Goal: Use online tool/utility: Utilize a website feature to perform a specific function

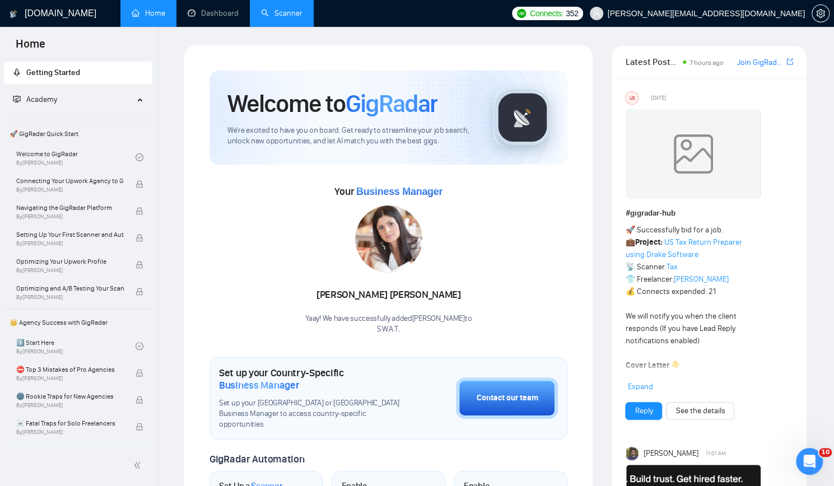
click at [282, 13] on link "Scanner" at bounding box center [281, 13] width 41 height 10
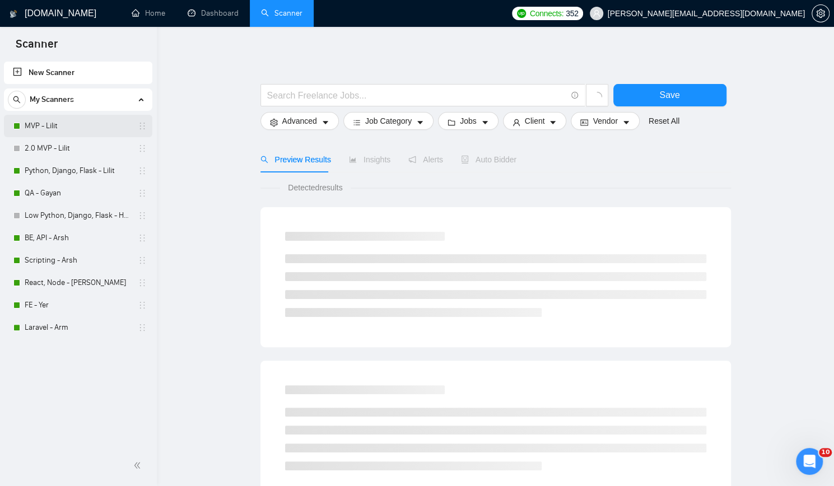
click at [67, 123] on link "MVP - Lilit" at bounding box center [78, 126] width 106 height 22
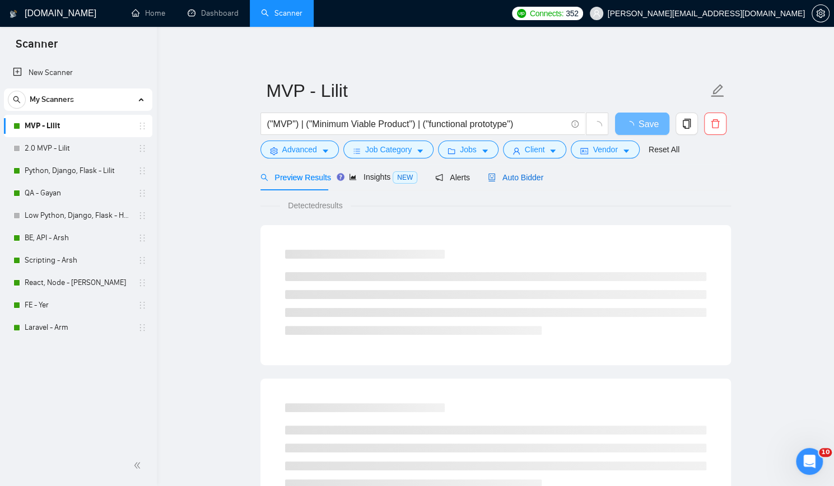
click at [524, 175] on span "Auto Bidder" at bounding box center [515, 177] width 55 height 9
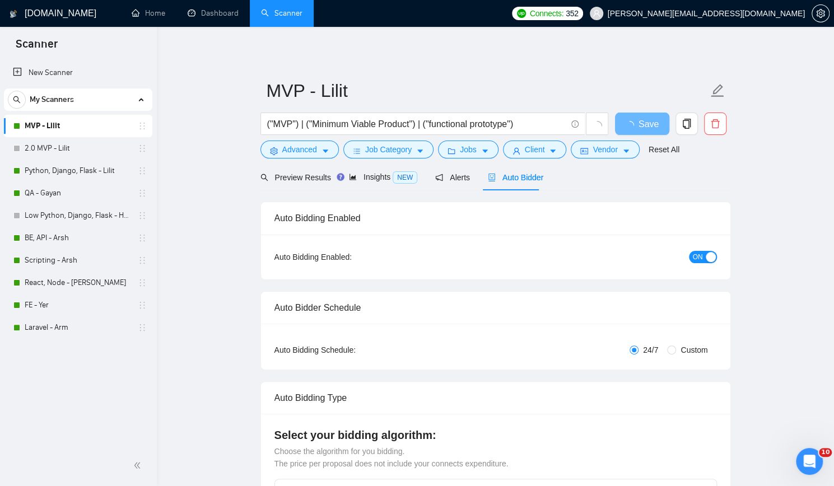
checkbox input "true"
click at [297, 151] on span "Advanced" at bounding box center [299, 149] width 35 height 12
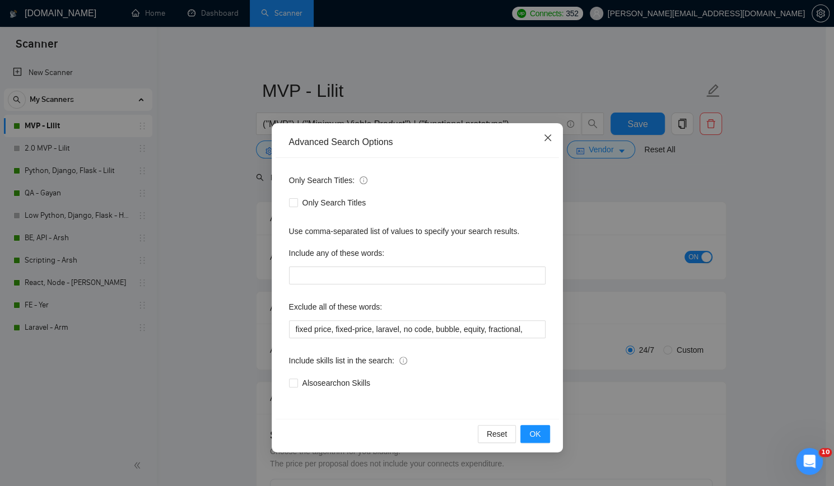
click at [548, 142] on icon "close" at bounding box center [547, 137] width 9 height 9
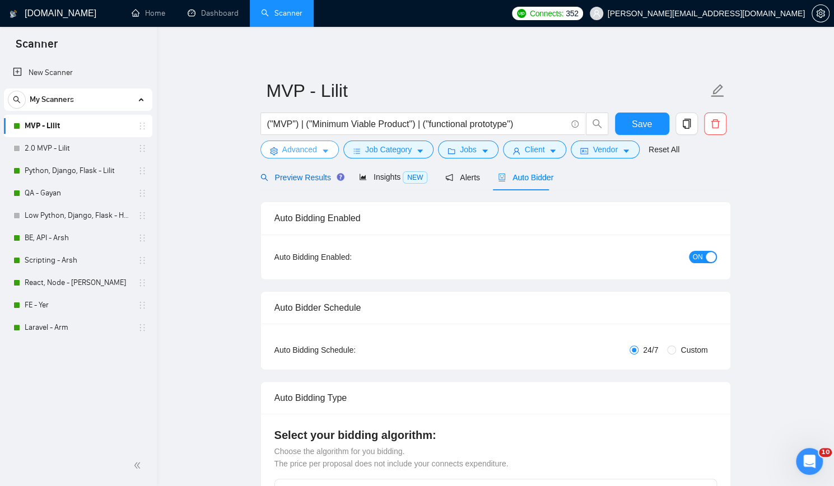
click at [292, 177] on span "Preview Results" at bounding box center [300, 177] width 81 height 9
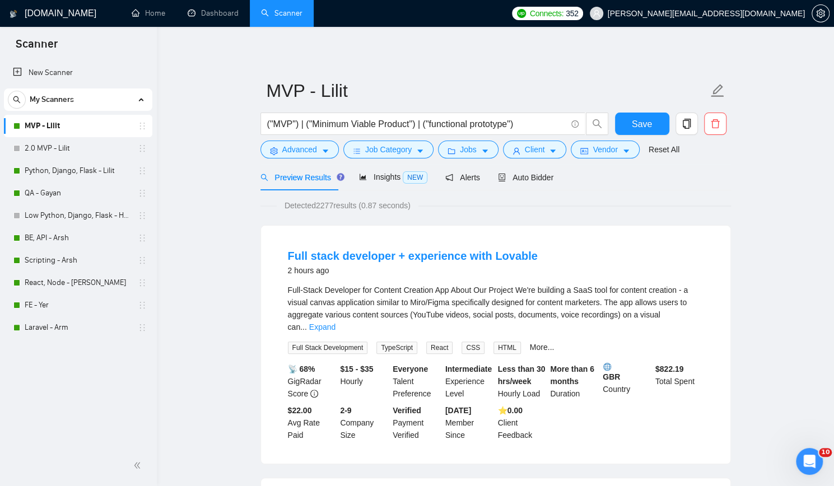
click at [355, 342] on span "Full Stack Development" at bounding box center [328, 348] width 80 height 12
copy span "Full Stack Development"
click at [393, 342] on span "TypeScript" at bounding box center [396, 348] width 41 height 12
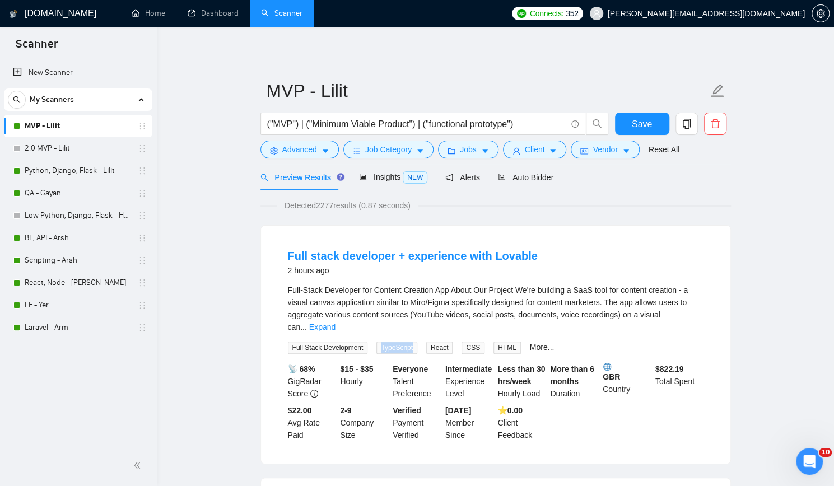
click at [393, 342] on span "TypeScript" at bounding box center [396, 348] width 41 height 12
copy span "TypeScript"
click at [438, 342] on span "React" at bounding box center [439, 348] width 26 height 12
copy span "React"
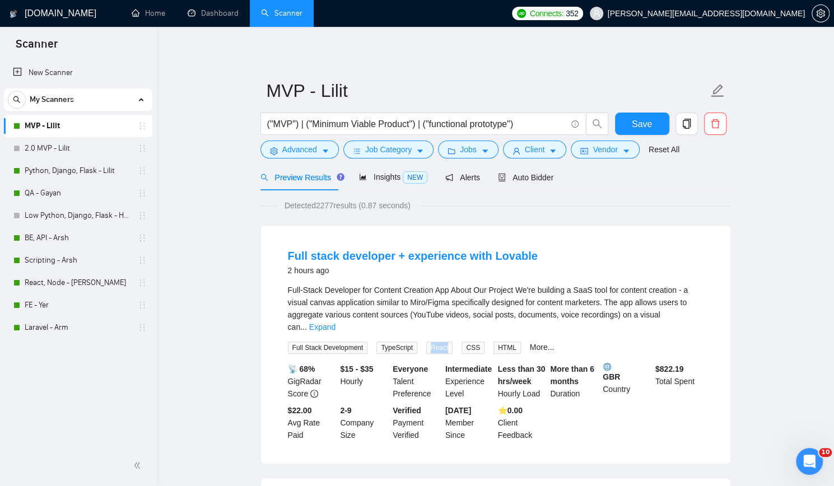
click at [468, 342] on span "CSS" at bounding box center [473, 348] width 23 height 12
copy span "CSS"
click at [496, 342] on span "HTML" at bounding box center [507, 348] width 27 height 12
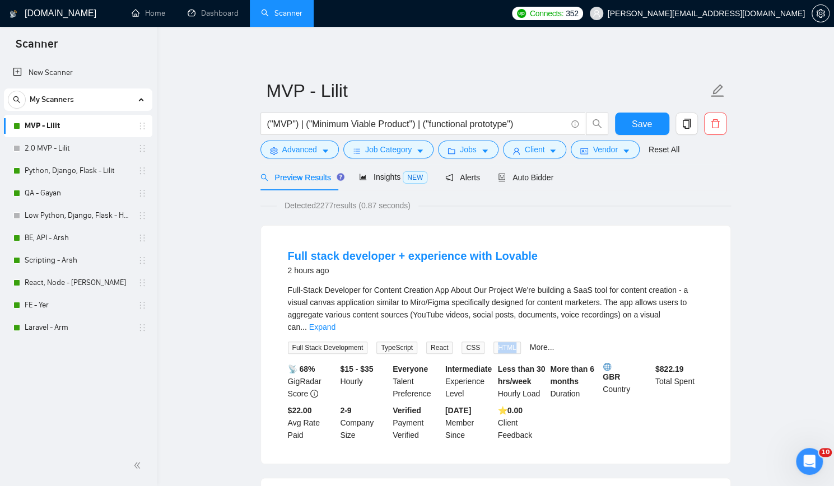
copy span "HTML"
click at [530, 343] on link "More..." at bounding box center [542, 347] width 25 height 9
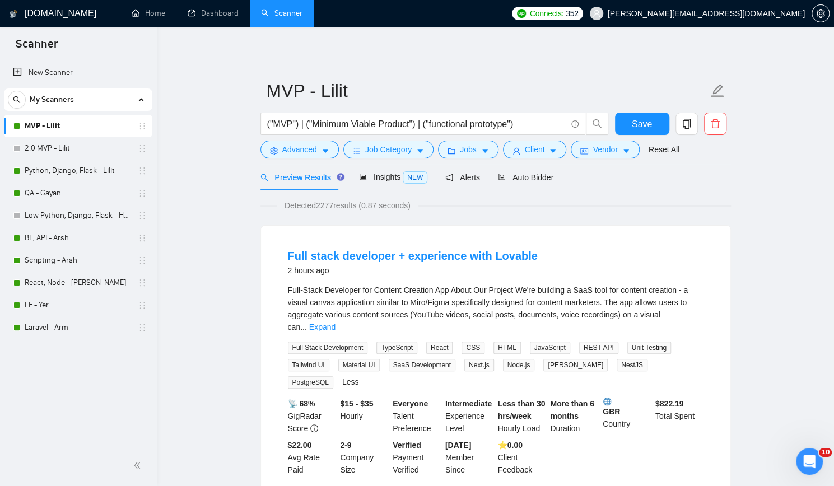
click at [530, 342] on span "JavaScript" at bounding box center [550, 348] width 40 height 12
copy span "JavaScript"
click at [390, 342] on span "TypeScript" at bounding box center [396, 348] width 41 height 12
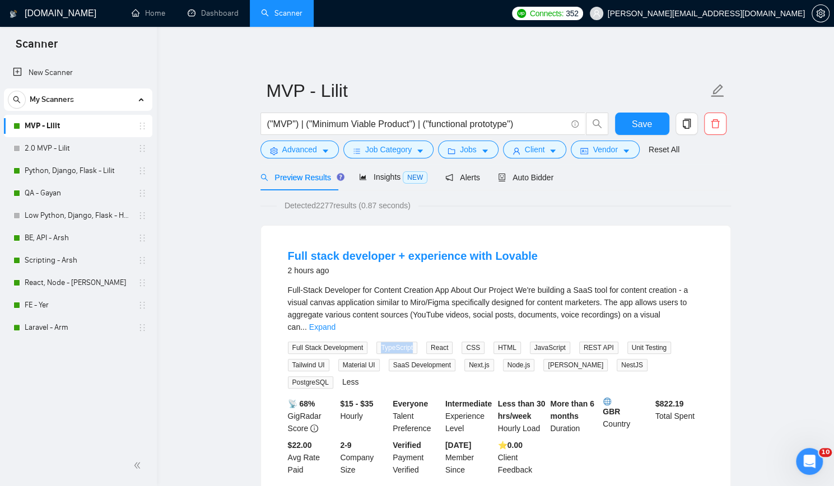
copy span "TypeScript"
click at [432, 342] on span "React" at bounding box center [439, 348] width 26 height 12
copy span "React"
click at [468, 342] on span "CSS" at bounding box center [473, 348] width 23 height 12
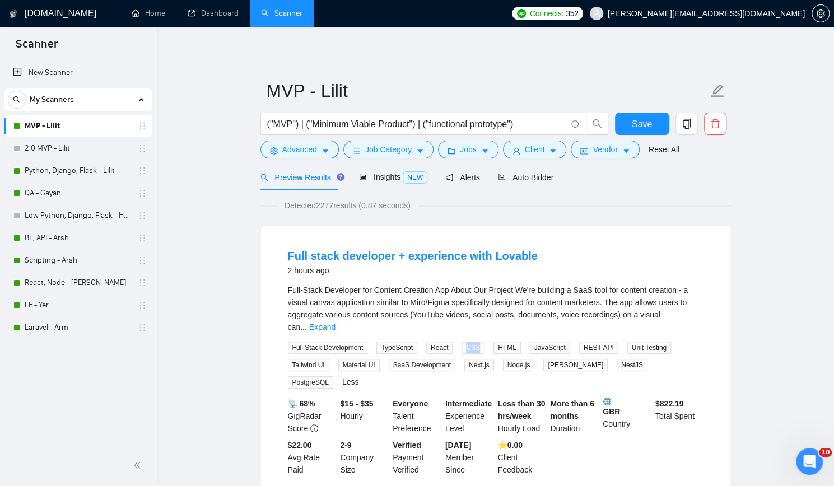
click at [468, 342] on span "CSS" at bounding box center [473, 348] width 23 height 12
copy span "CSS"
click at [530, 342] on span "JavaScript" at bounding box center [550, 348] width 40 height 12
copy span "JavaScript"
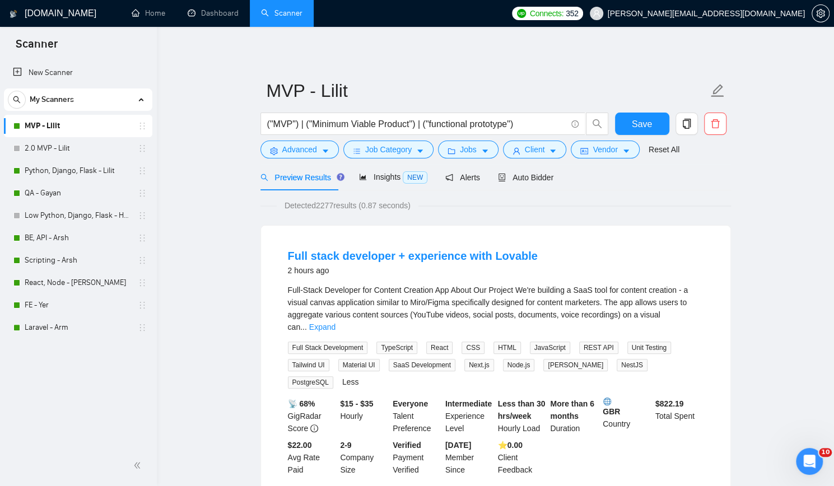
click at [579, 342] on span "REST API" at bounding box center [598, 348] width 39 height 12
click at [627, 342] on span "Unit Testing" at bounding box center [649, 348] width 44 height 12
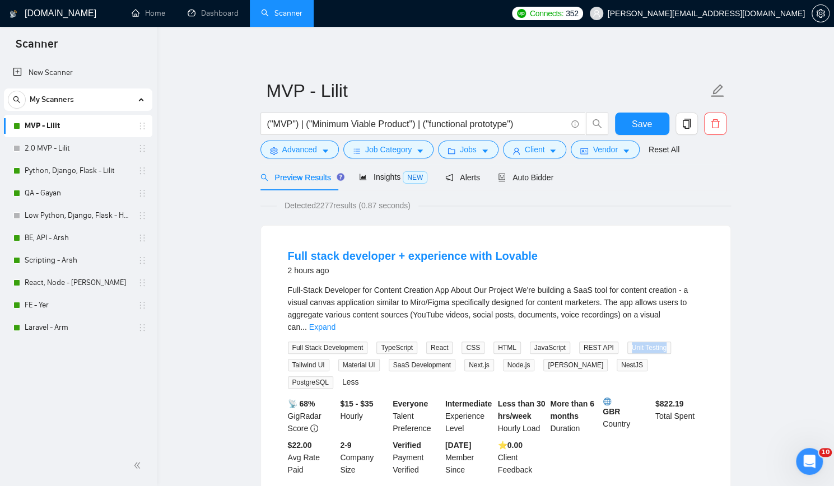
click at [627, 342] on span "Unit Testing" at bounding box center [649, 348] width 44 height 12
click at [307, 359] on span "Tailwind UI" at bounding box center [308, 365] width 41 height 12
click at [359, 359] on span "Material UI" at bounding box center [358, 365] width 41 height 12
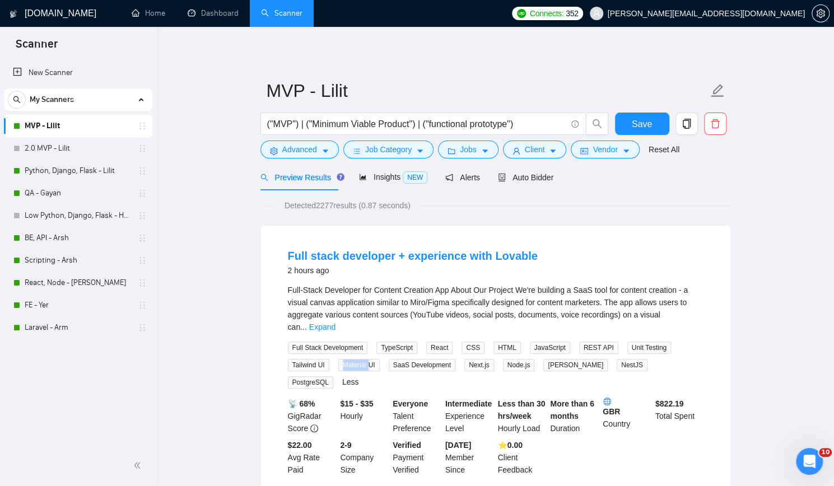
click at [359, 359] on span "Material UI" at bounding box center [358, 365] width 41 height 12
click at [419, 359] on span "SaaS Development" at bounding box center [422, 365] width 67 height 12
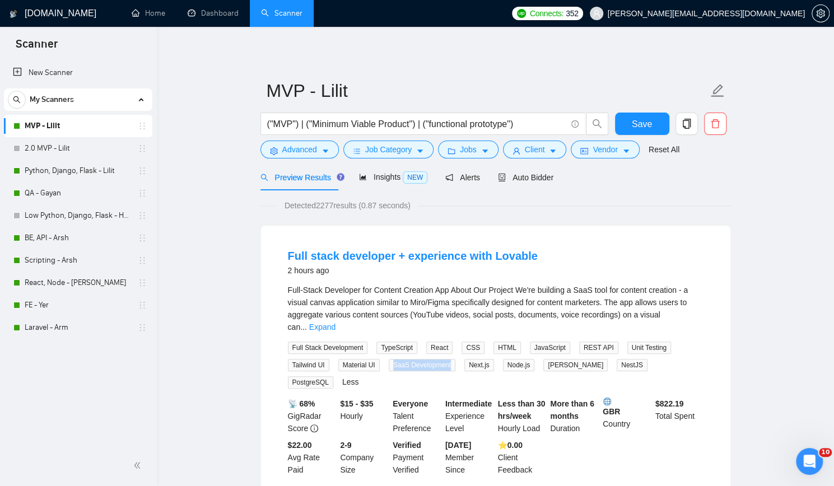
click at [473, 359] on span "Next.js" at bounding box center [479, 365] width 30 height 12
click at [515, 359] on span "Node.js" at bounding box center [519, 365] width 32 height 12
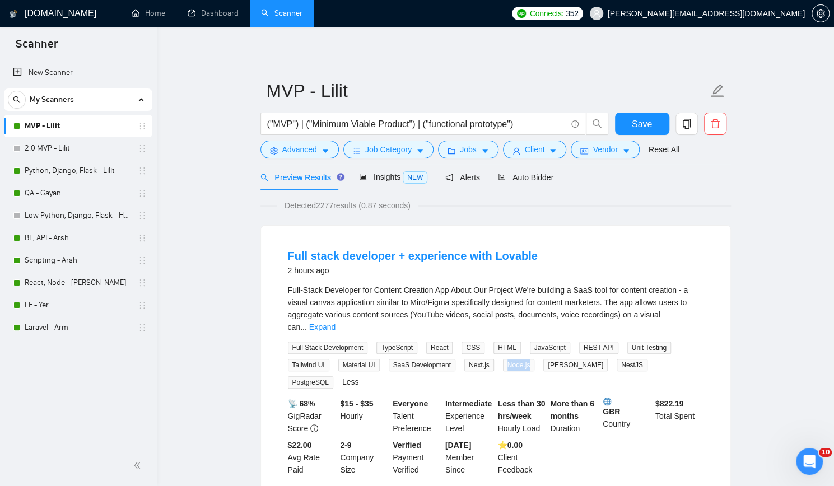
click at [515, 359] on span "Node.js" at bounding box center [519, 365] width 32 height 12
click at [555, 359] on span "[PERSON_NAME]" at bounding box center [575, 365] width 64 height 12
click at [617, 359] on span "NestJS" at bounding box center [632, 365] width 31 height 12
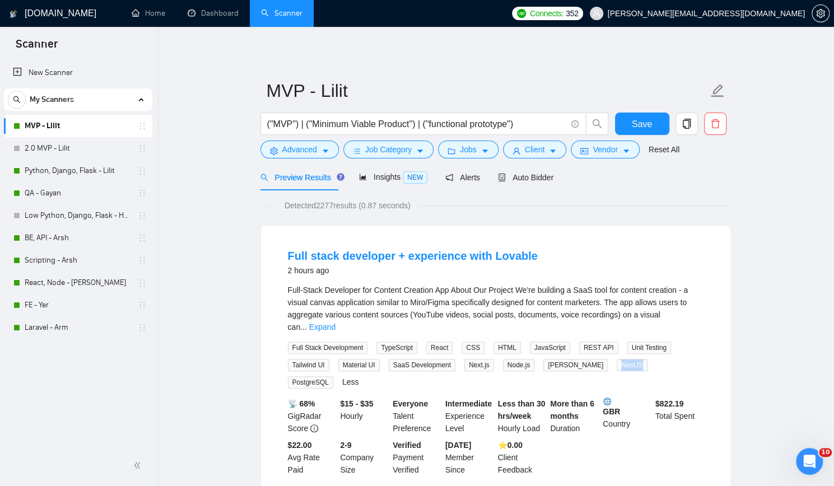
click at [333, 376] on span "PostgreSQL" at bounding box center [310, 382] width 45 height 12
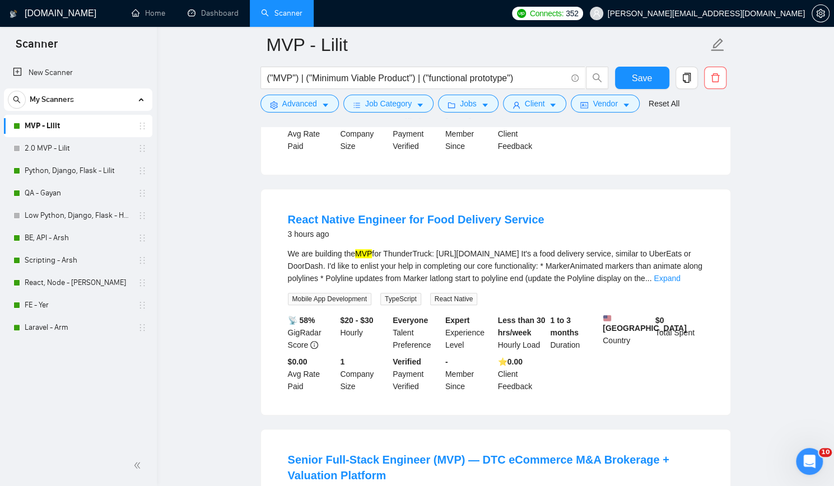
scroll to position [392, 0]
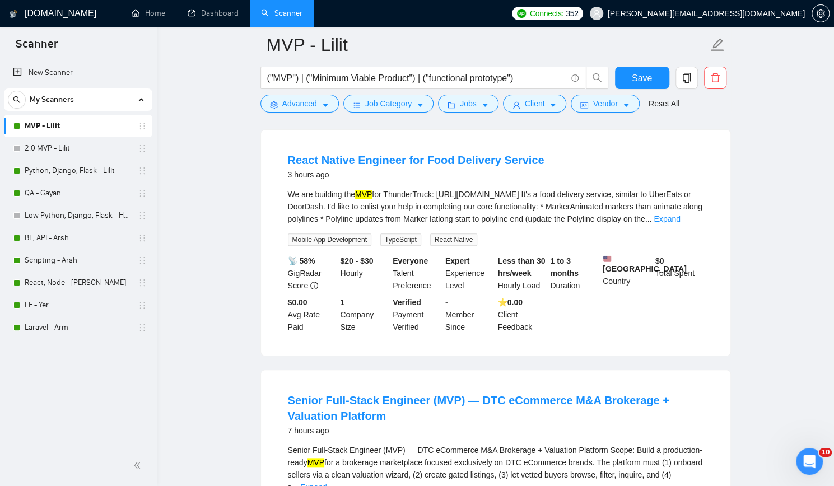
click at [313, 234] on span "Mobile App Development" at bounding box center [329, 240] width 83 height 12
click at [405, 234] on span "TypeScript" at bounding box center [400, 240] width 41 height 12
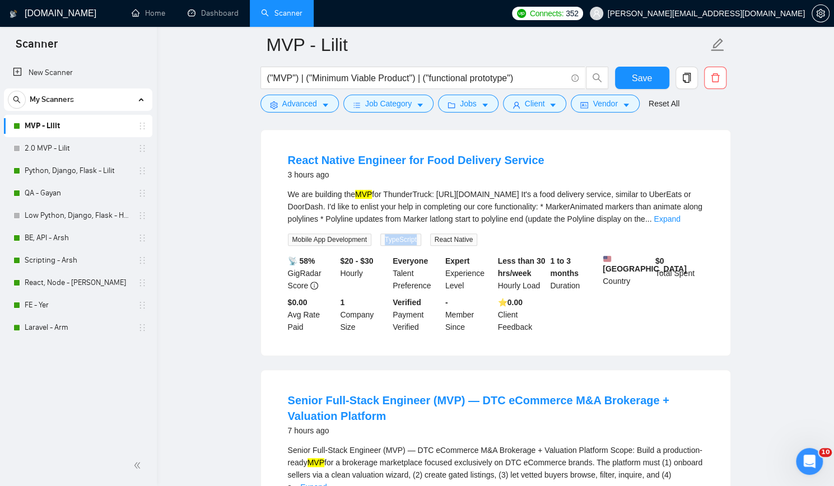
click at [455, 234] on span "React Native" at bounding box center [454, 240] width 48 height 12
click at [411, 234] on span "TypeScript" at bounding box center [400, 240] width 41 height 12
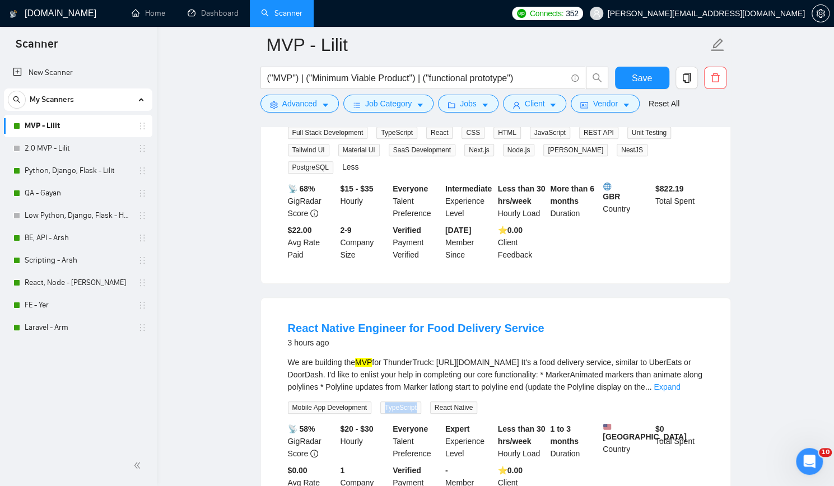
scroll to position [168, 0]
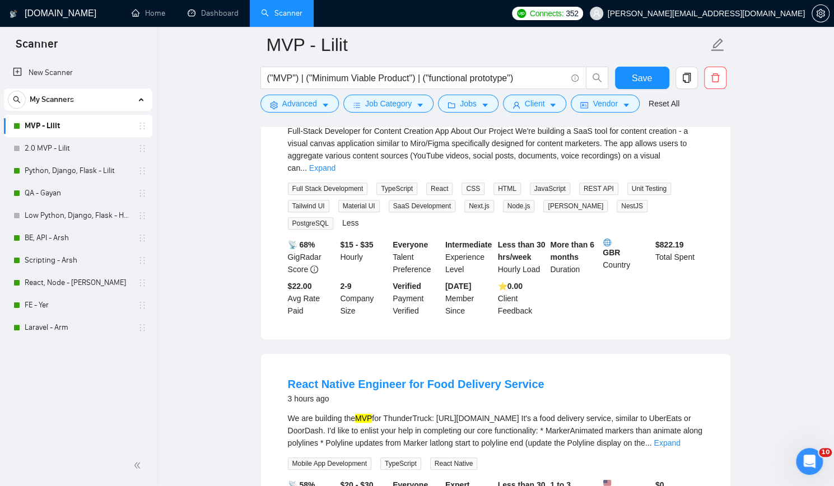
click at [512, 200] on span "Node.js" at bounding box center [519, 206] width 32 height 12
